Goal: Task Accomplishment & Management: Use online tool/utility

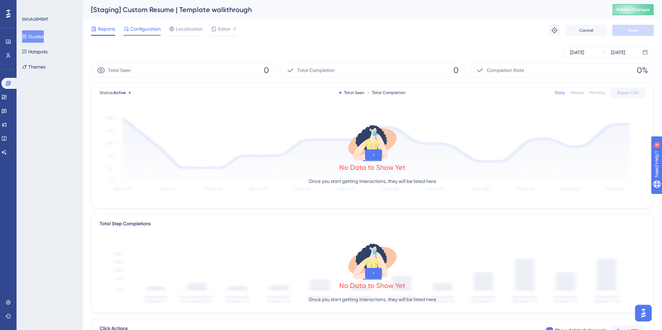
click at [127, 30] on icon at bounding box center [126, 29] width 5 height 4
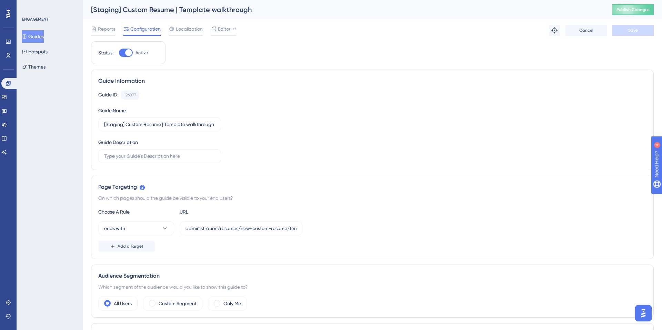
click at [175, 10] on div "[Staging] Custom Resume | Template walkthrough" at bounding box center [343, 10] width 504 height 10
click at [163, 10] on div "[Staging] Custom Resume | Template walkthrough" at bounding box center [343, 10] width 504 height 10
drag, startPoint x: 163, startPoint y: 10, endPoint x: 250, endPoint y: 12, distance: 87.3
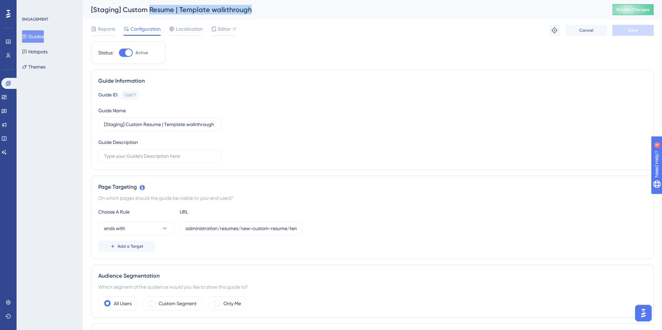
click at [250, 12] on div "[Staging] Custom Resume | Template walkthrough" at bounding box center [343, 10] width 504 height 10
click at [232, 31] on div "Editor" at bounding box center [223, 29] width 25 height 8
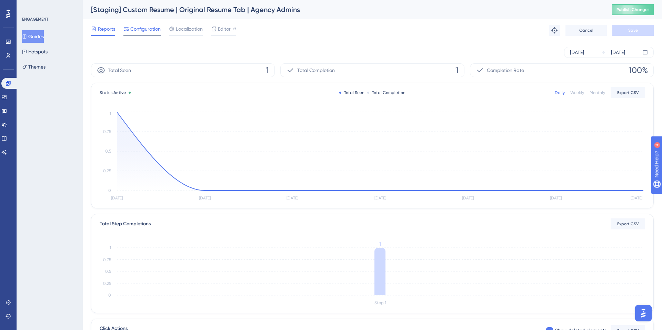
click at [138, 31] on span "Configuration" at bounding box center [145, 29] width 30 height 8
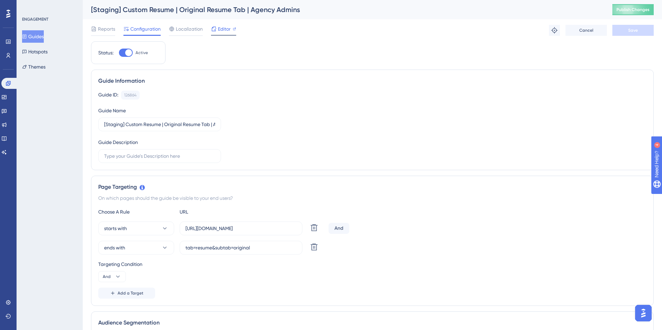
click at [228, 28] on span "Editor" at bounding box center [224, 29] width 13 height 8
